Goal: Information Seeking & Learning: Compare options

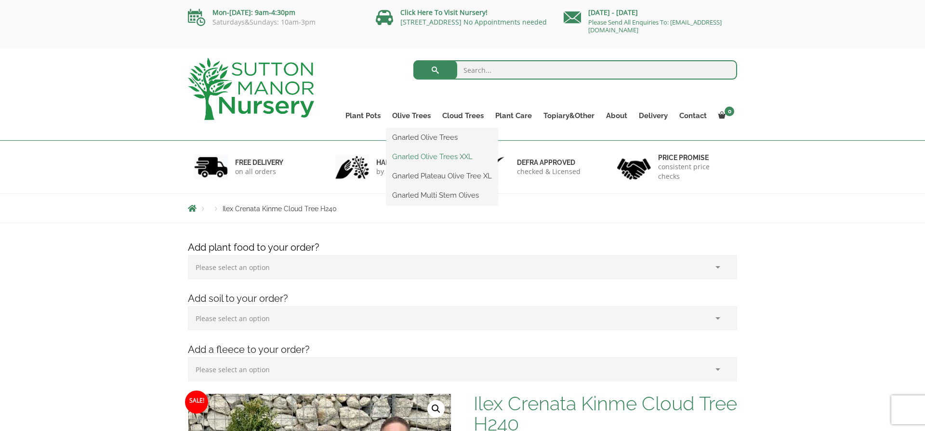
click at [439, 154] on link "Gnarled Olive Trees XXL" at bounding box center [441, 156] width 111 height 14
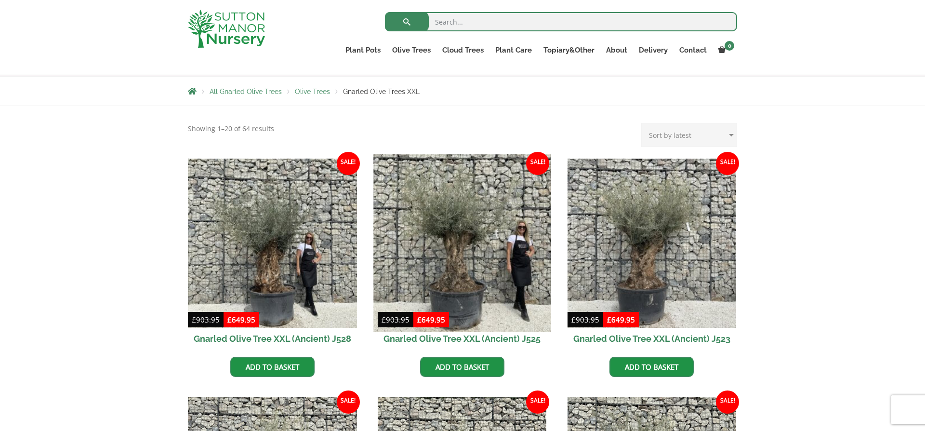
scroll to position [164, 0]
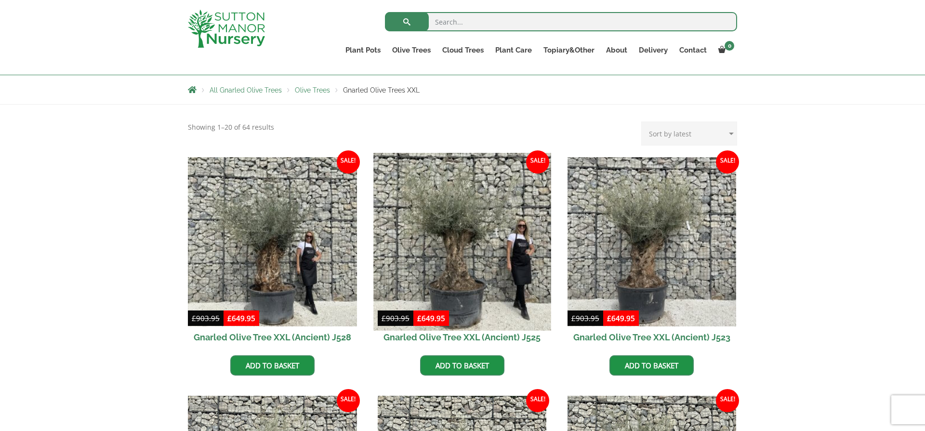
click at [445, 251] on img at bounding box center [461, 241] width 177 height 177
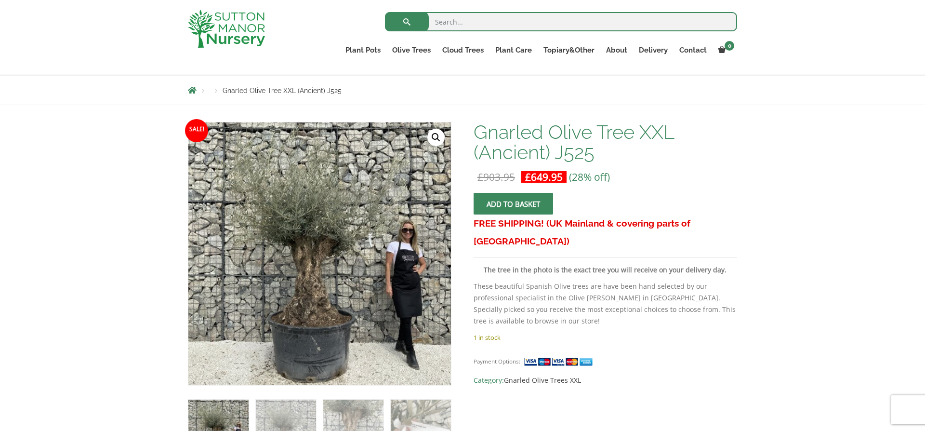
scroll to position [101, 0]
click at [464, 112] on link "Ligustrum Pom Poms" at bounding box center [482, 110] width 93 height 14
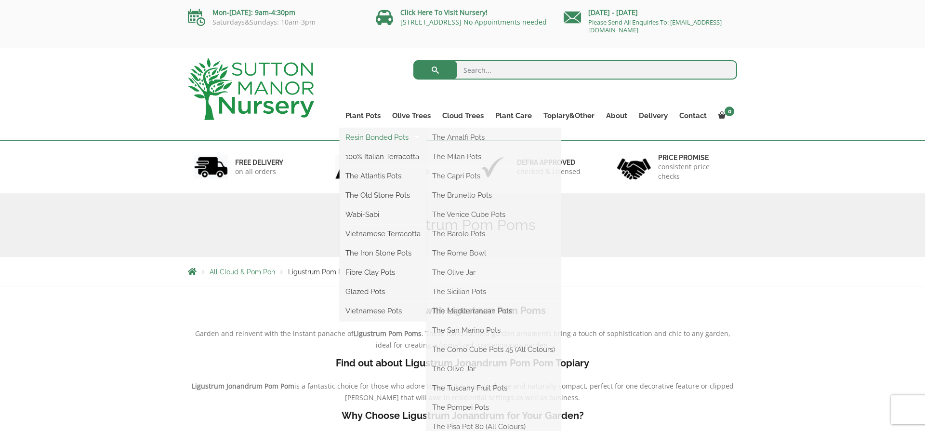
click at [386, 135] on link "Resin Bonded Pots" at bounding box center [383, 137] width 87 height 14
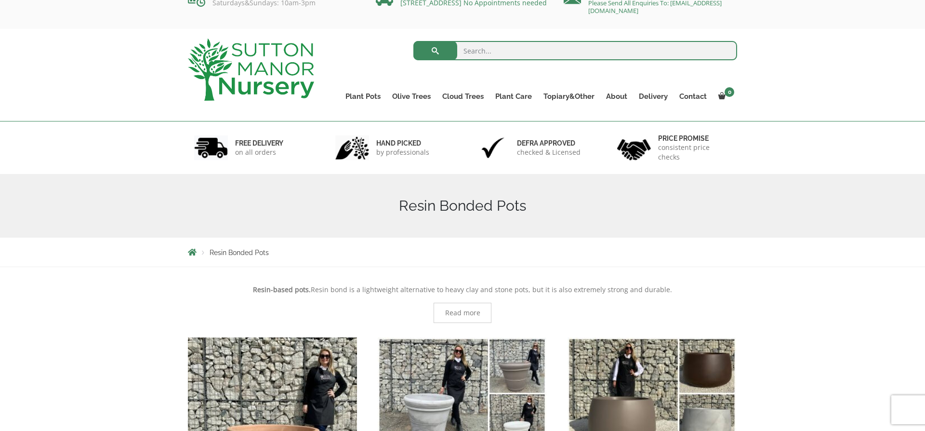
scroll to position [17, 0]
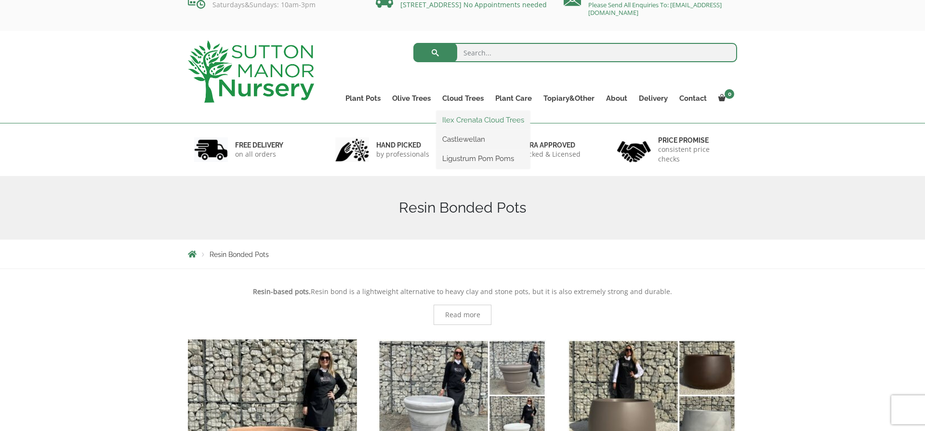
click at [471, 118] on link "Ilex Crenata Cloud Trees" at bounding box center [482, 120] width 93 height 14
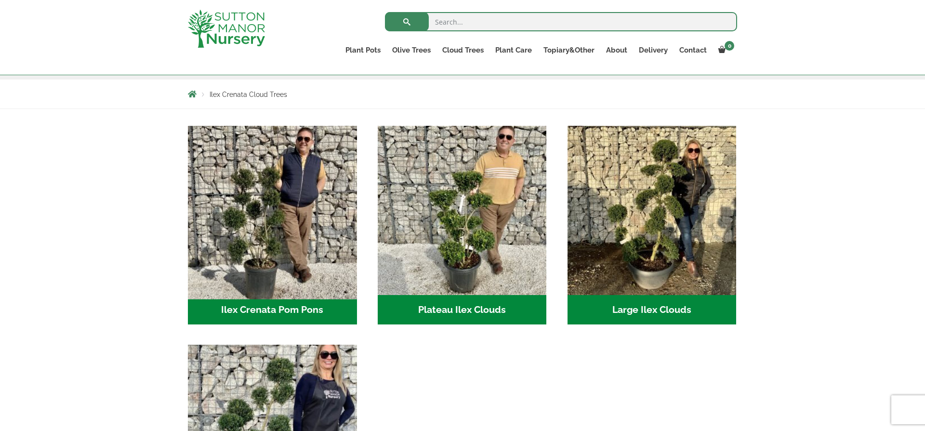
scroll to position [149, 0]
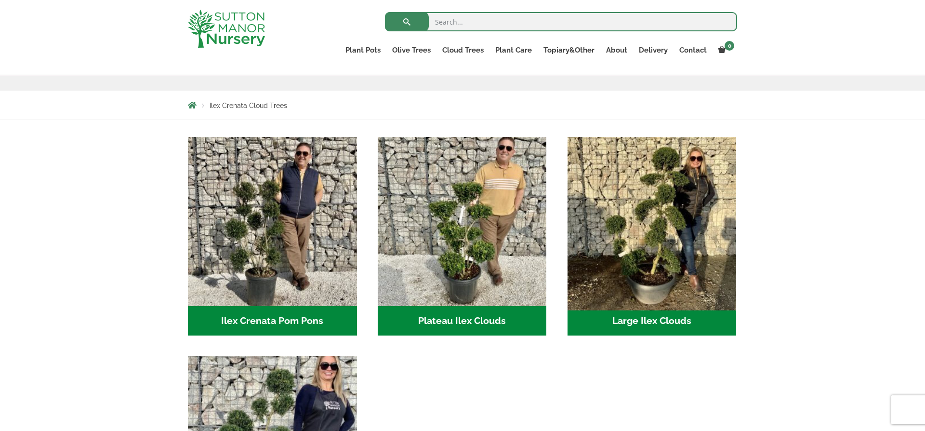
click at [665, 242] on img "Visit product category Large Ilex Clouds" at bounding box center [651, 220] width 177 height 177
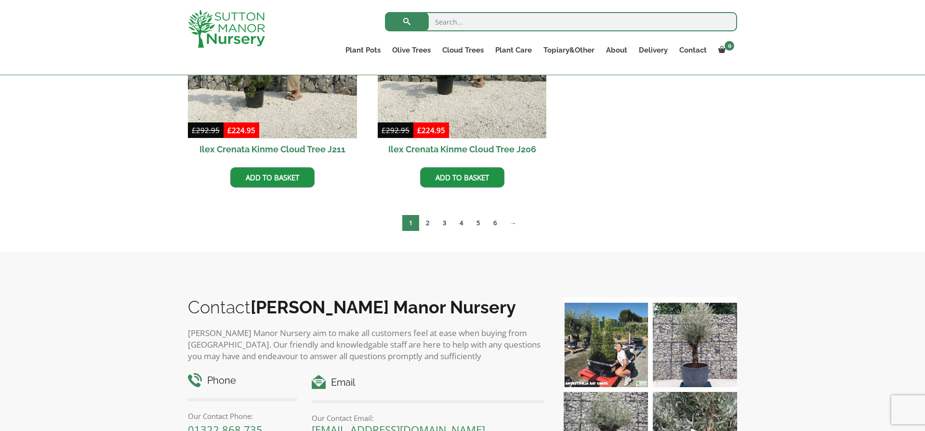
scroll to position [590, 0]
click at [494, 230] on link "6" at bounding box center [494, 222] width 17 height 16
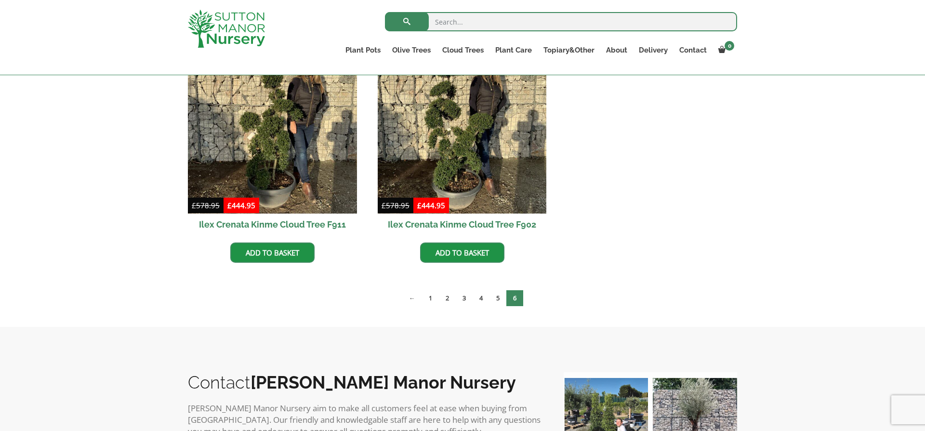
scroll to position [755, 0]
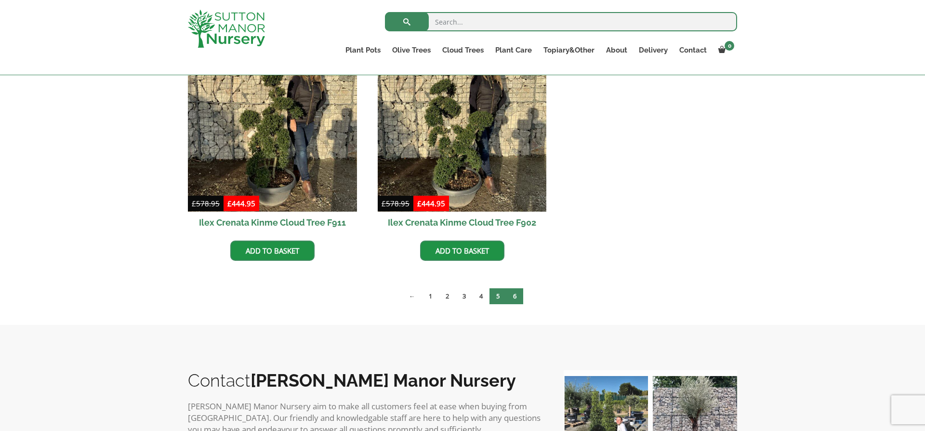
click at [494, 300] on link "5" at bounding box center [497, 296] width 17 height 16
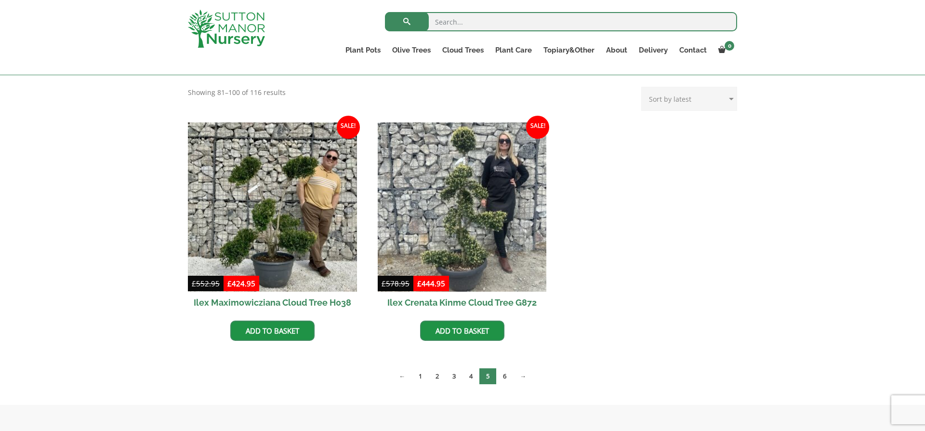
scroll to position [255, 0]
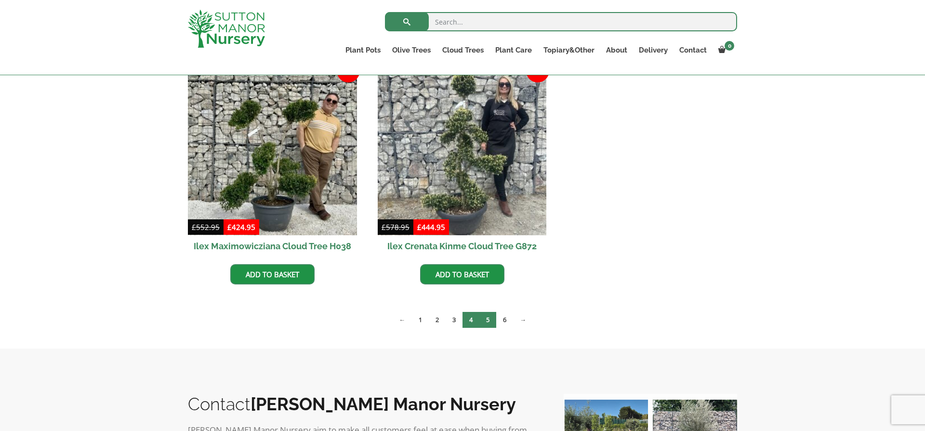
click at [469, 320] on link "4" at bounding box center [470, 320] width 17 height 16
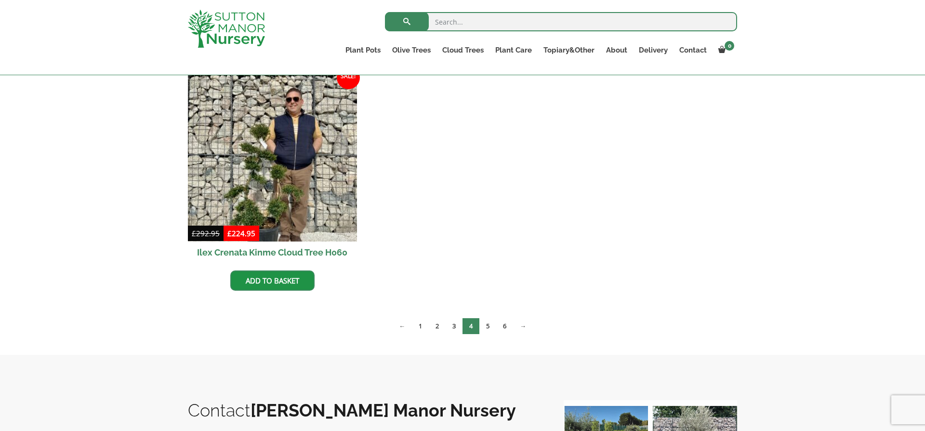
scroll to position [975, 0]
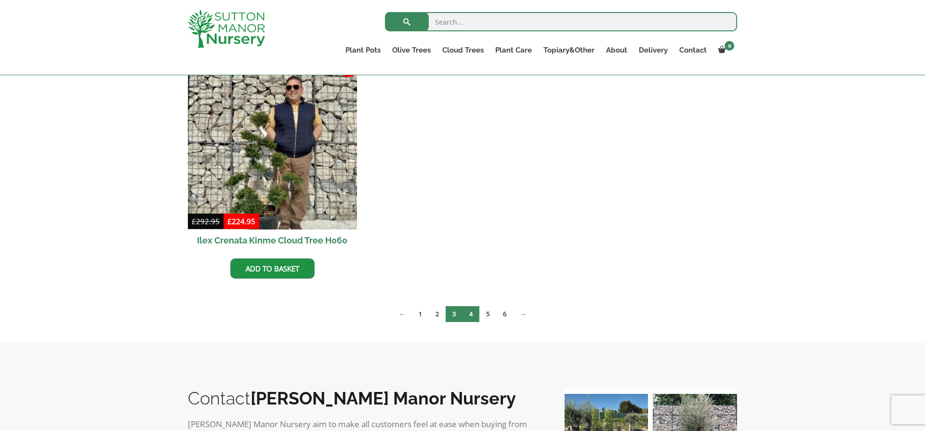
click at [448, 313] on link "3" at bounding box center [454, 314] width 17 height 16
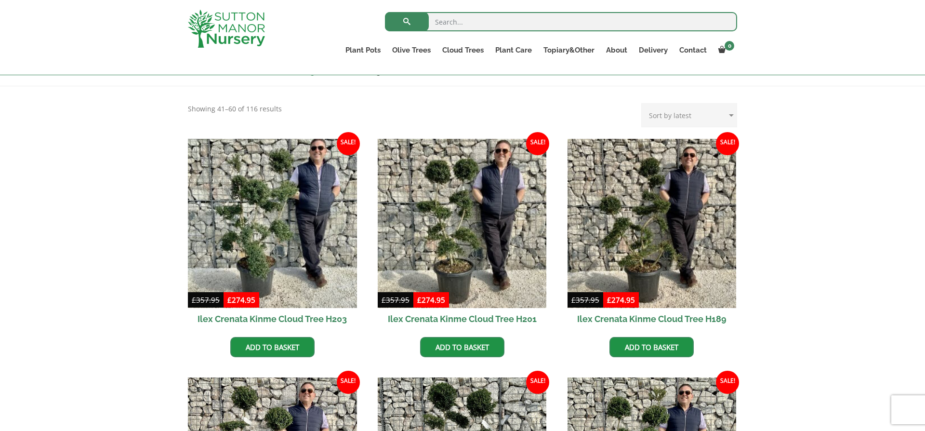
scroll to position [185, 0]
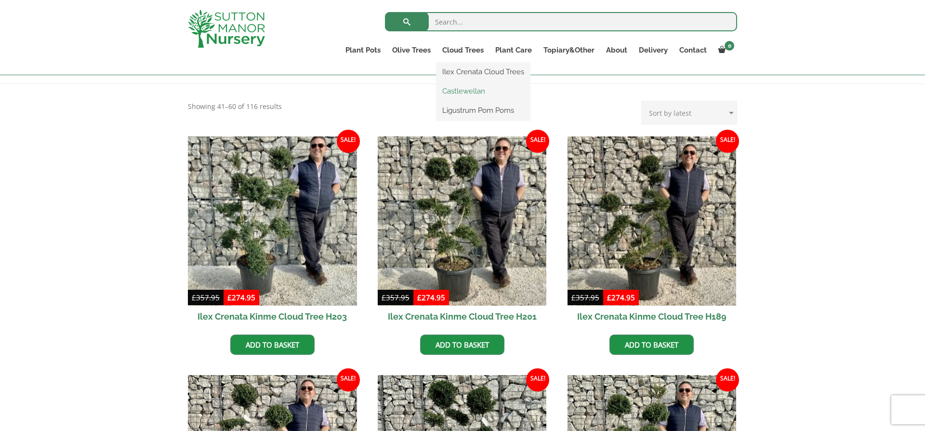
click at [480, 93] on link "Castlewellan" at bounding box center [482, 91] width 93 height 14
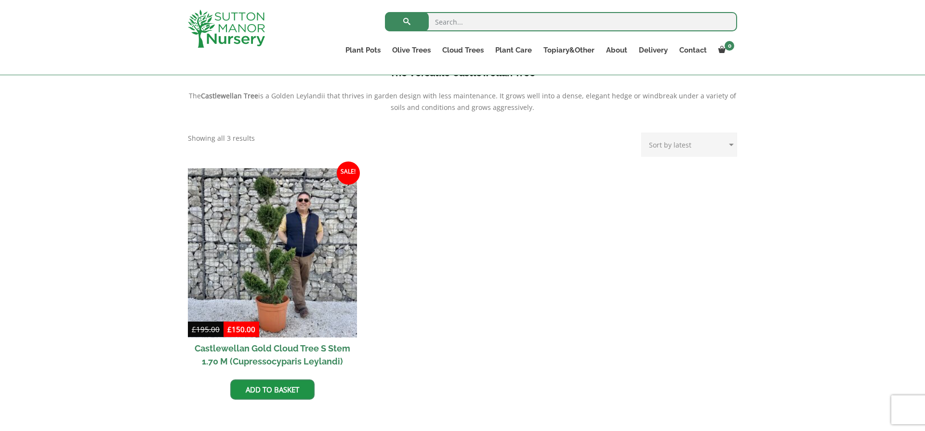
scroll to position [320, 0]
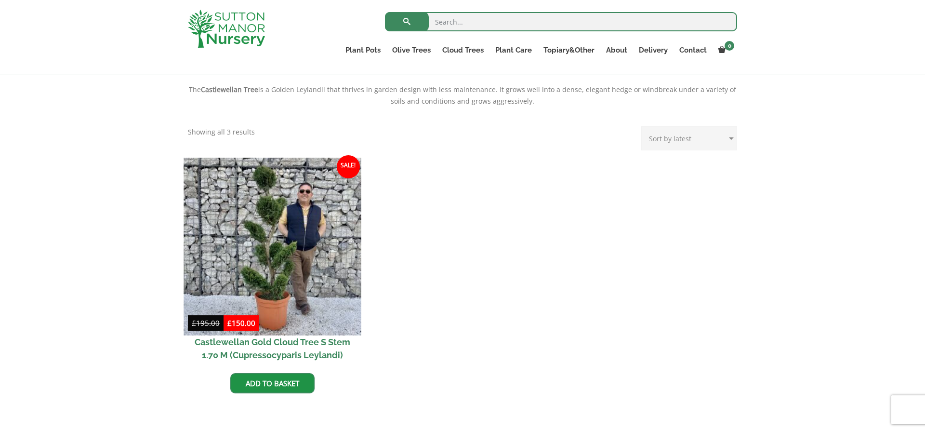
click at [267, 264] on img at bounding box center [272, 245] width 177 height 177
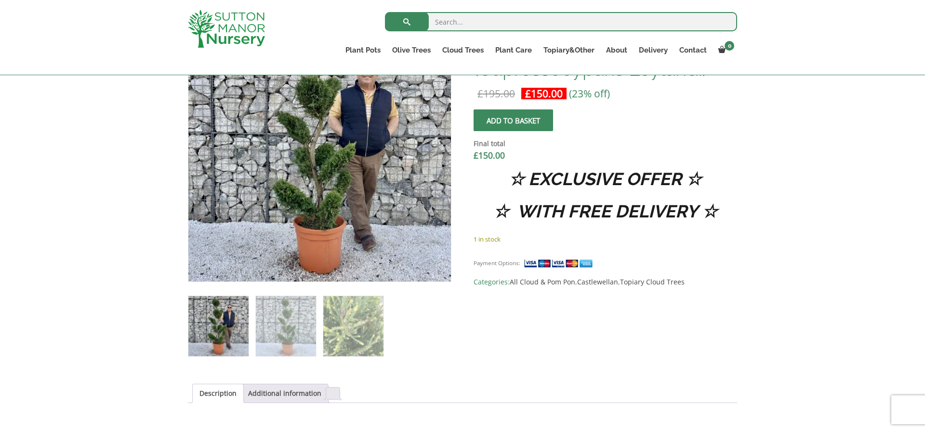
scroll to position [362, 0]
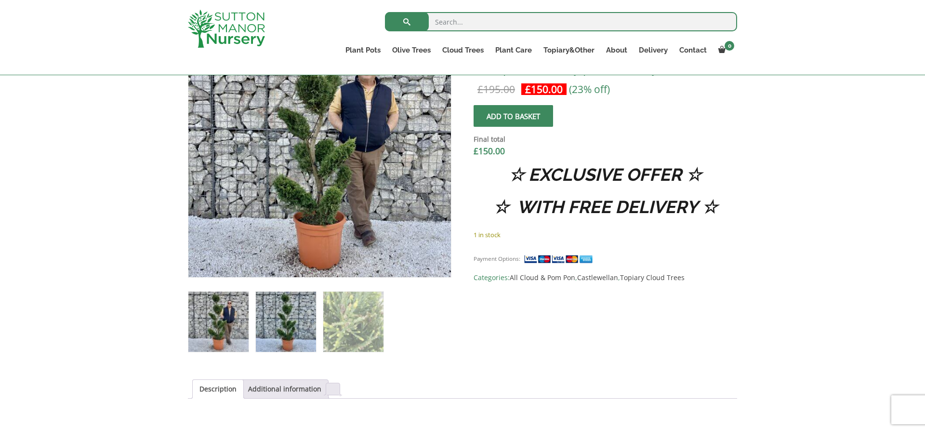
click at [297, 337] on img at bounding box center [286, 321] width 60 height 60
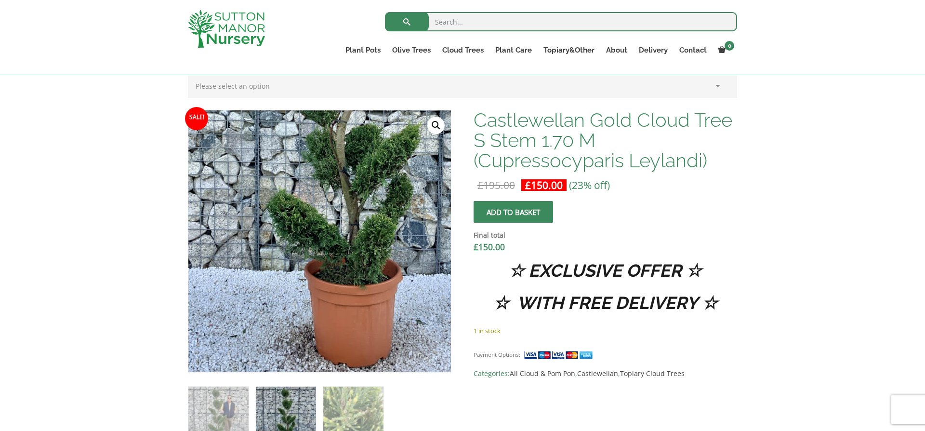
scroll to position [265, 0]
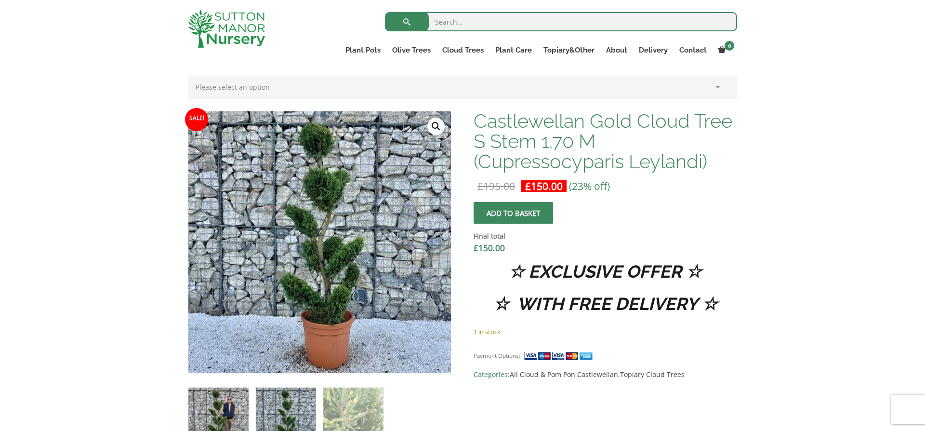
click at [213, 405] on img at bounding box center [218, 417] width 60 height 60
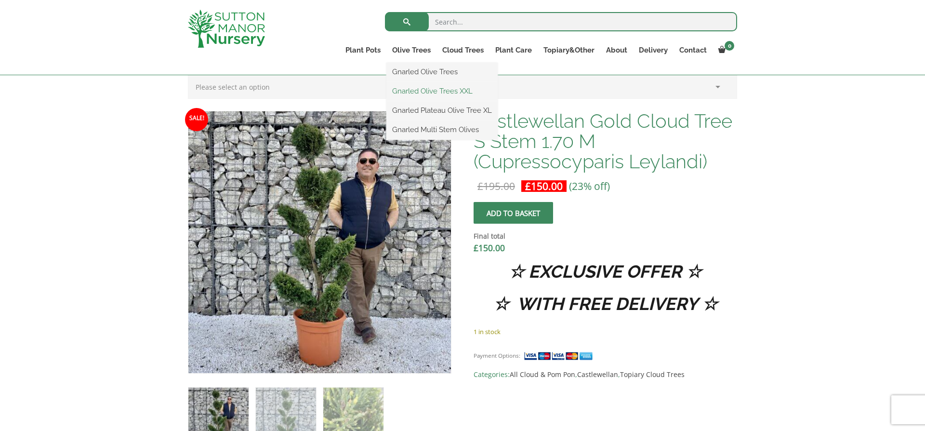
click at [455, 92] on link "Gnarled Olive Trees XXL" at bounding box center [441, 91] width 111 height 14
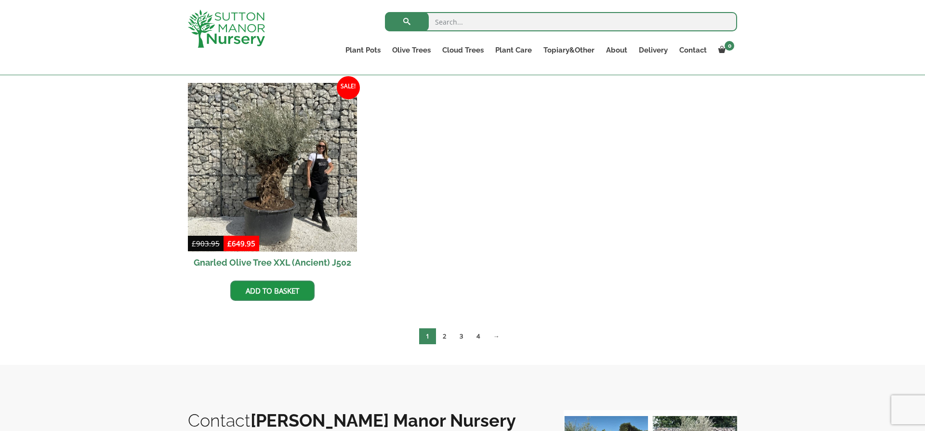
scroll to position [1670, 0]
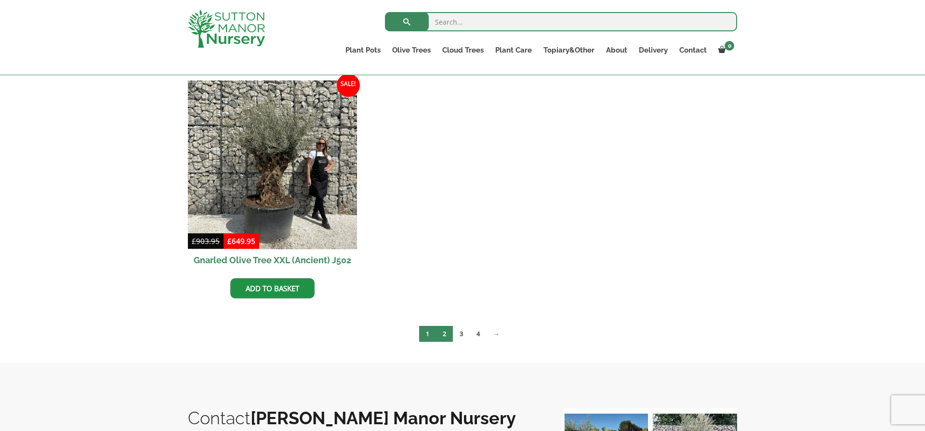
click at [442, 337] on link "2" at bounding box center [444, 334] width 17 height 16
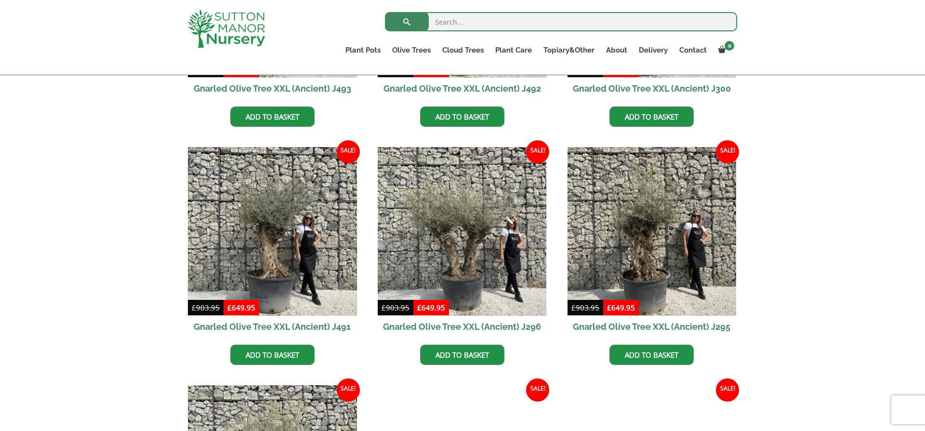
scroll to position [897, 0]
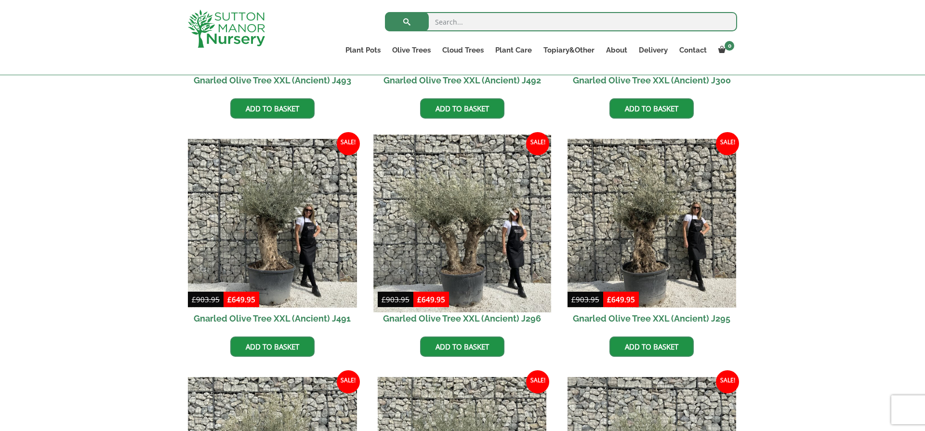
click at [468, 260] on img at bounding box center [461, 222] width 177 height 177
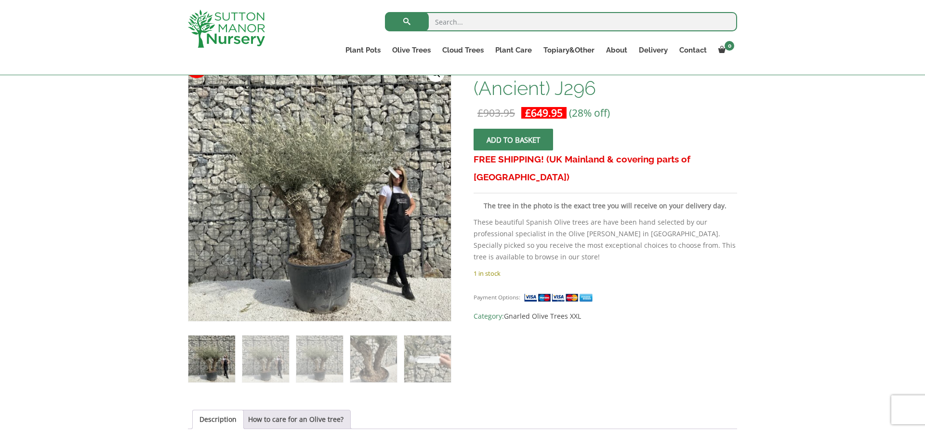
scroll to position [166, 0]
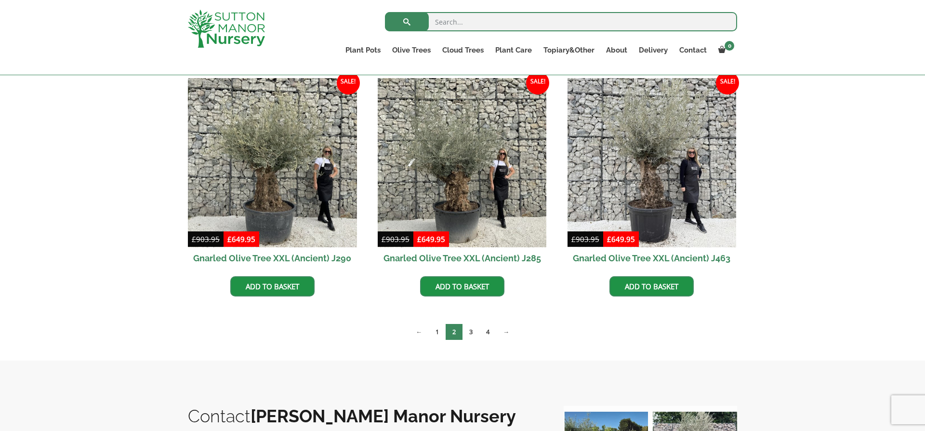
scroll to position [1437, 0]
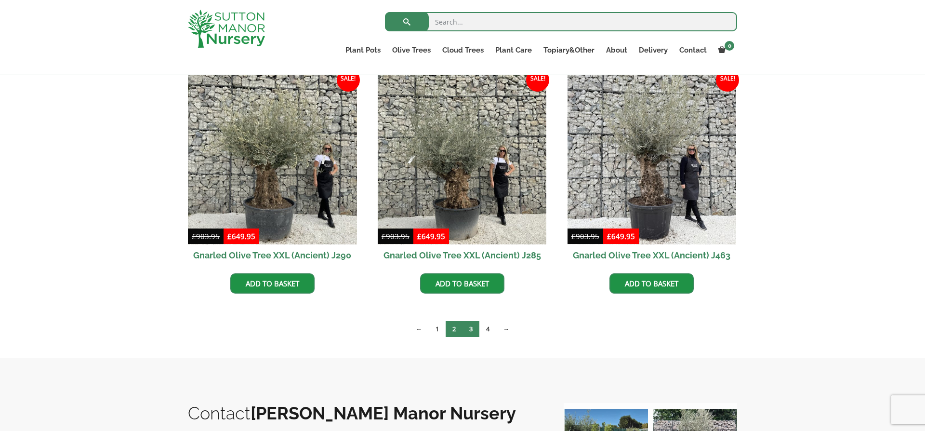
click at [468, 332] on link "3" at bounding box center [470, 329] width 17 height 16
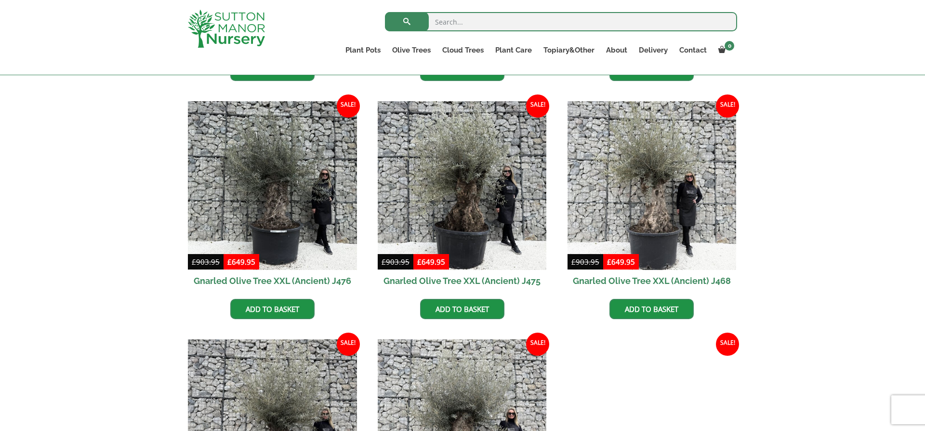
scroll to position [459, 0]
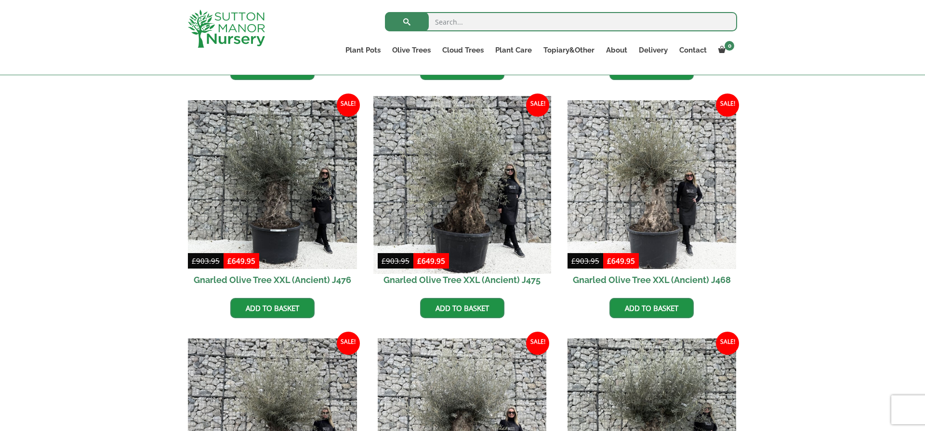
click at [456, 211] on img at bounding box center [461, 184] width 177 height 177
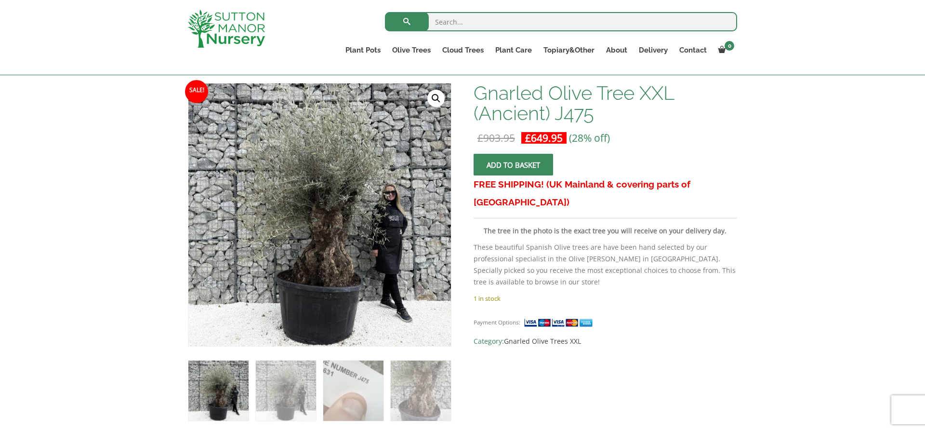
scroll to position [141, 0]
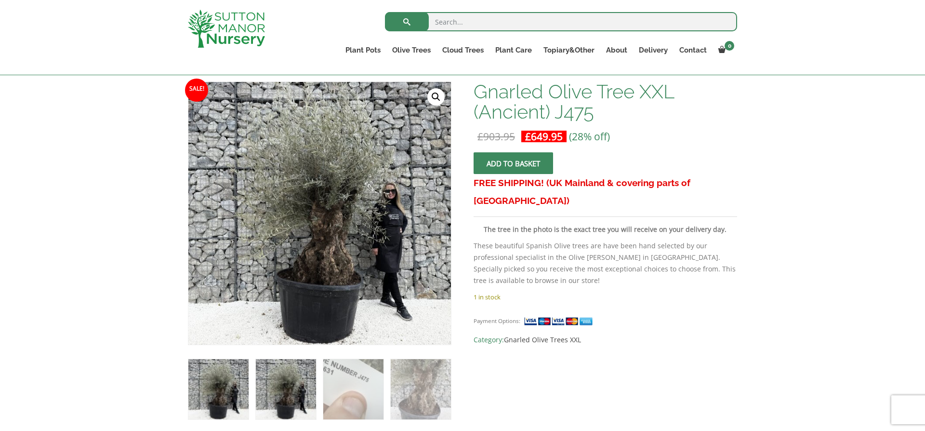
click at [281, 389] on img at bounding box center [286, 389] width 60 height 60
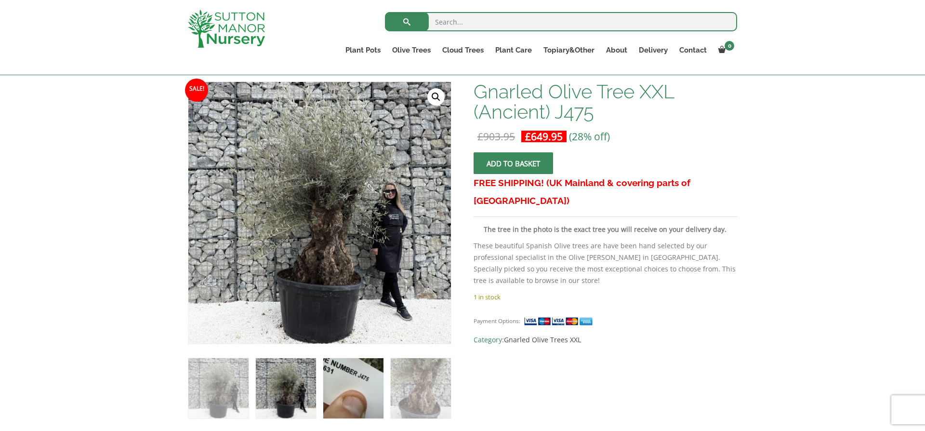
click at [341, 389] on img at bounding box center [353, 388] width 60 height 60
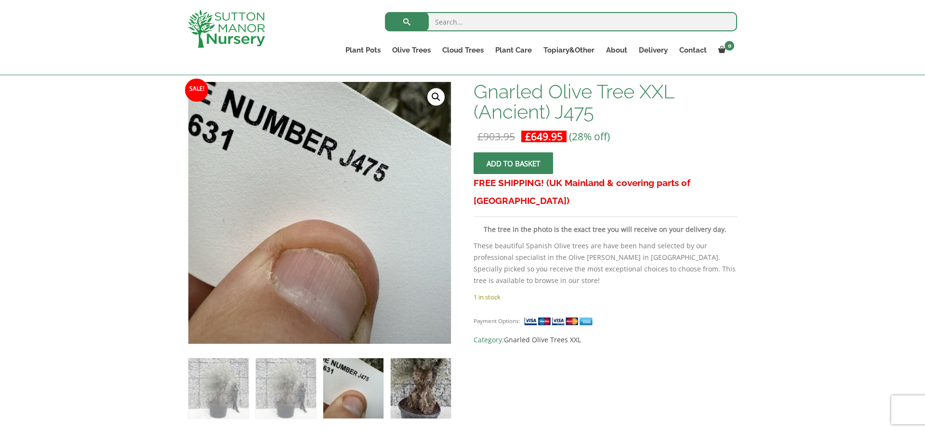
click at [404, 389] on img at bounding box center [421, 388] width 60 height 60
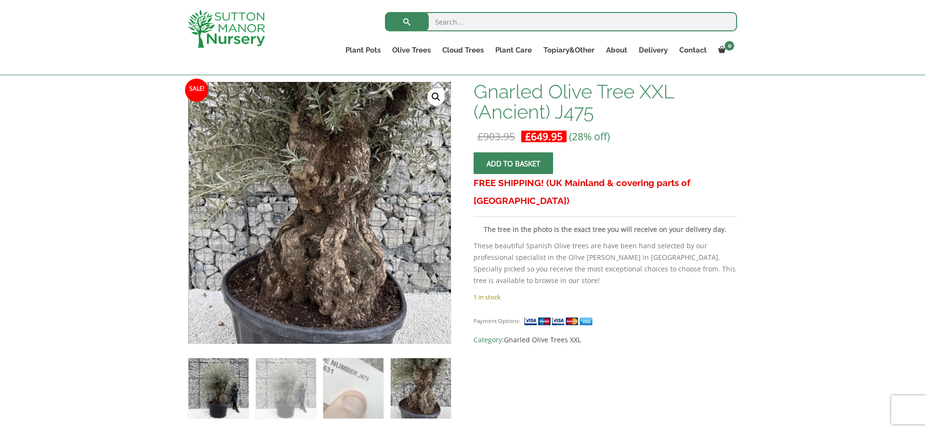
click at [220, 391] on img at bounding box center [218, 388] width 60 height 60
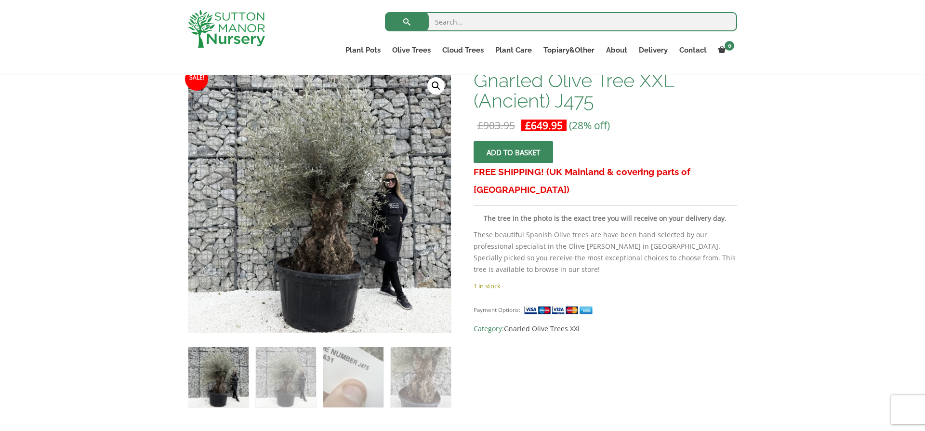
scroll to position [153, 0]
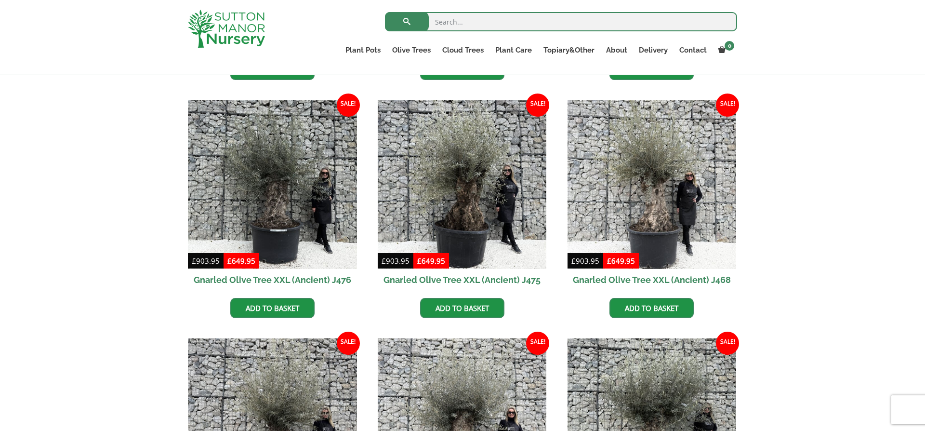
scroll to position [477, 0]
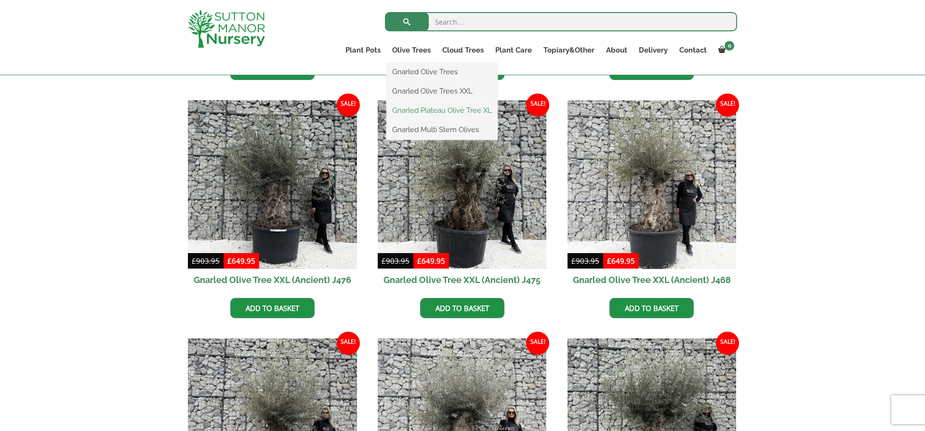
click at [458, 108] on link "Gnarled Plateau Olive Tree XL" at bounding box center [441, 110] width 111 height 14
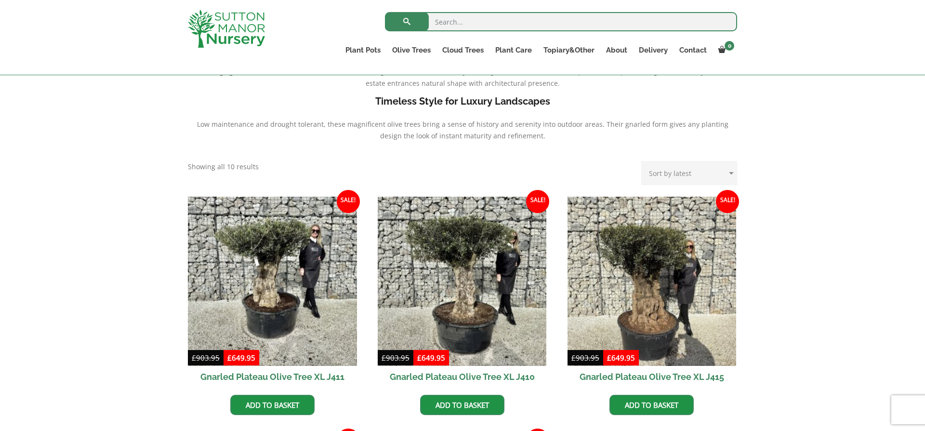
scroll to position [340, 0]
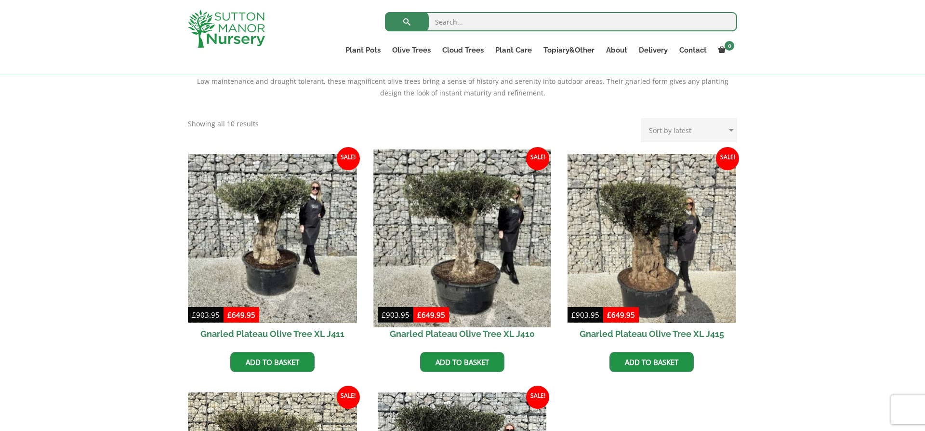
click at [451, 247] on img at bounding box center [461, 237] width 177 height 177
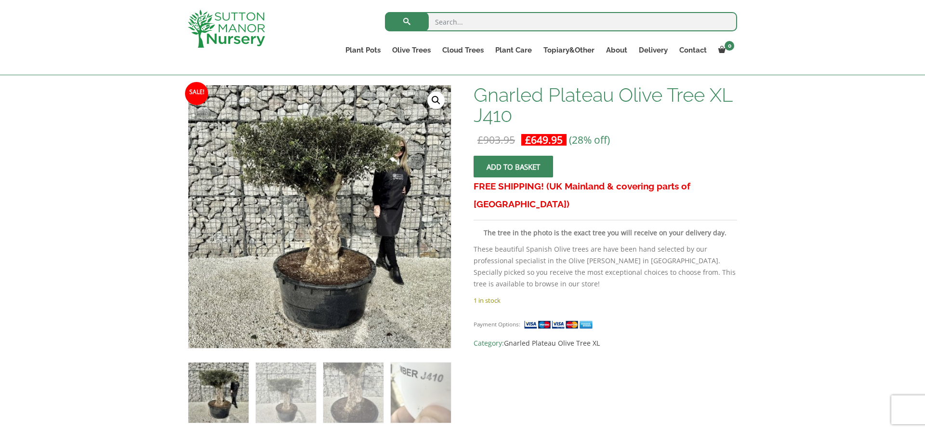
scroll to position [140, 0]
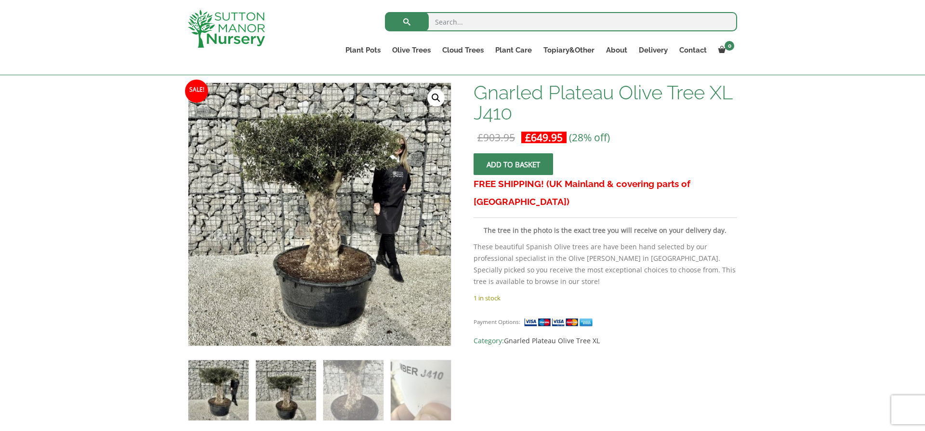
click at [282, 408] on img at bounding box center [286, 390] width 60 height 60
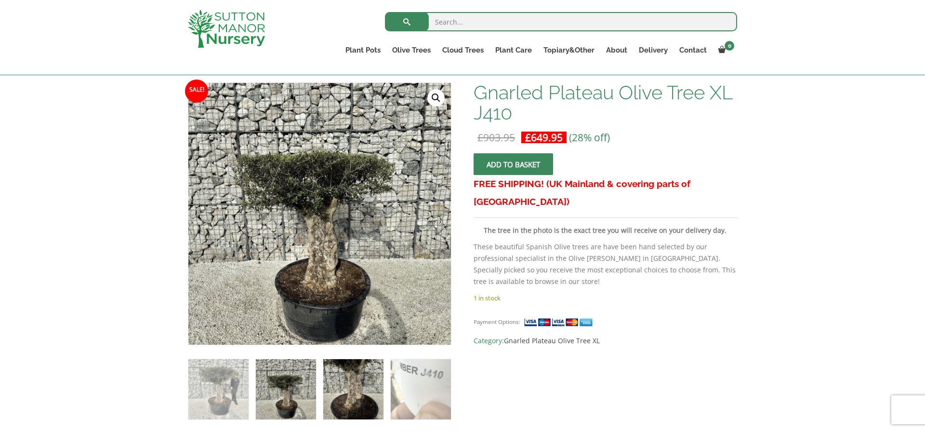
click at [348, 393] on img at bounding box center [353, 389] width 60 height 60
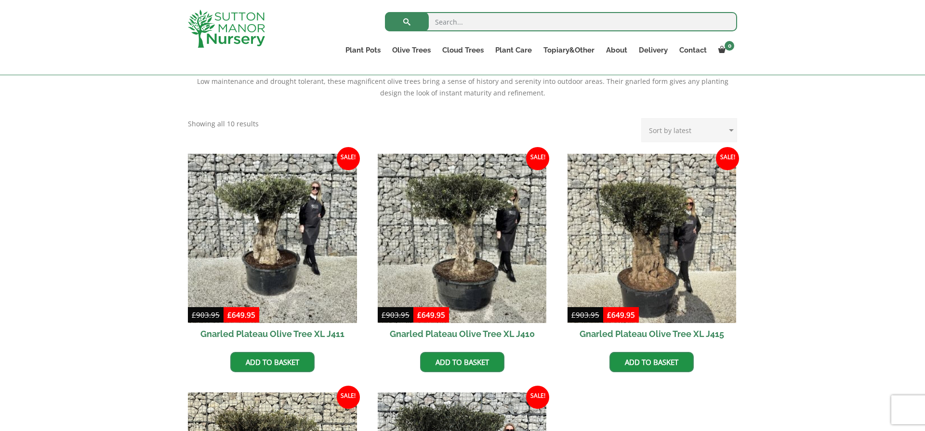
scroll to position [357, 0]
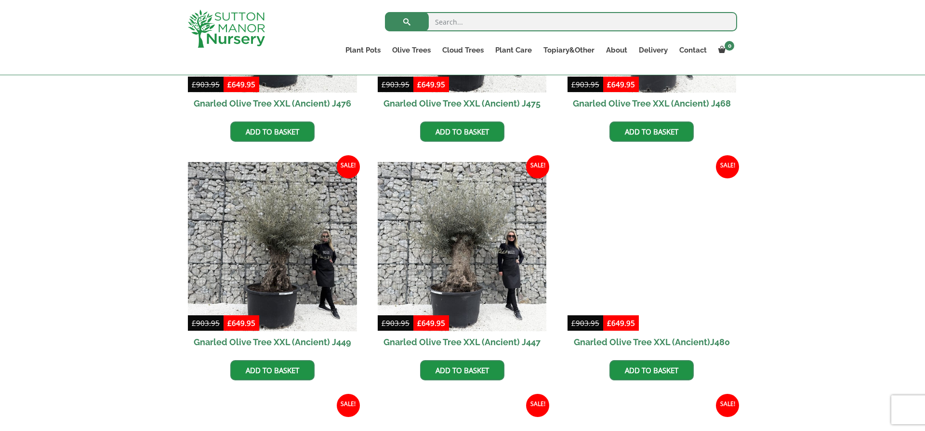
scroll to position [637, 0]
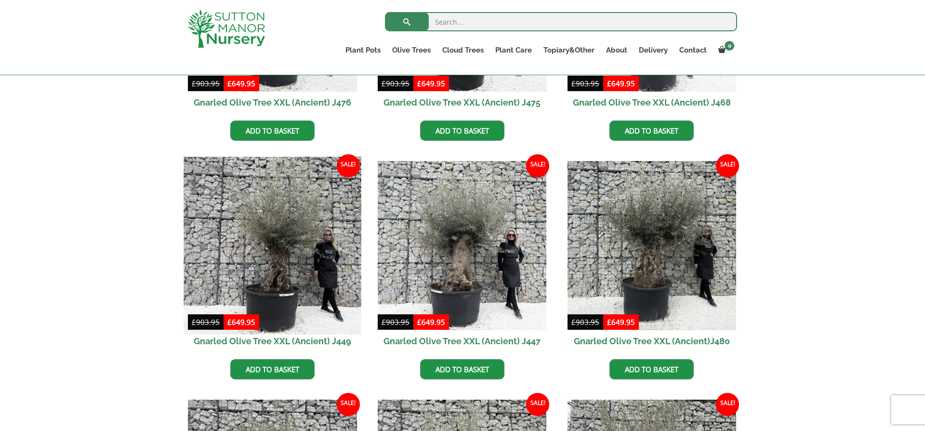
click at [283, 244] on img at bounding box center [272, 245] width 177 height 177
